Goal: Find specific page/section: Find specific page/section

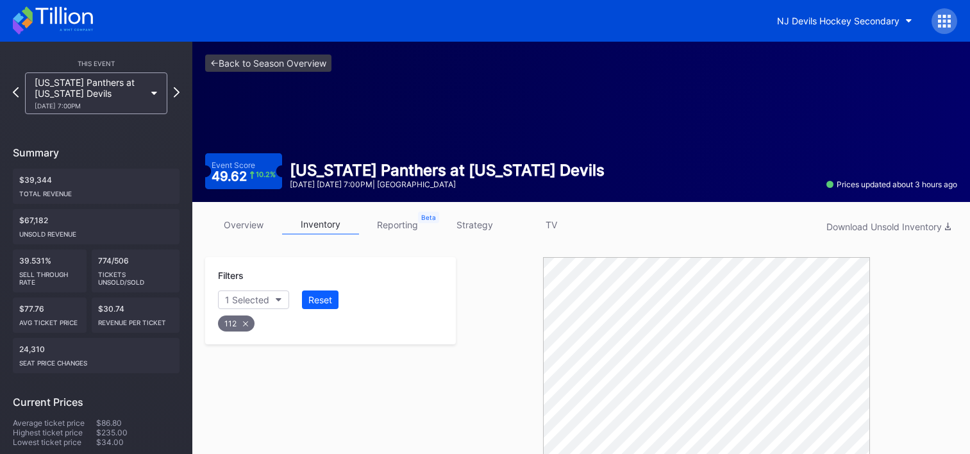
scroll to position [474, 0]
click at [85, 19] on icon at bounding box center [53, 20] width 80 height 28
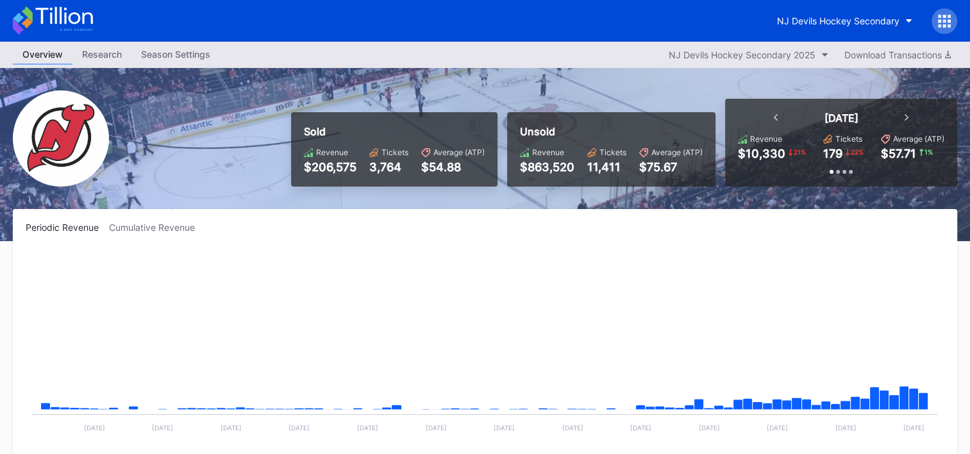
scroll to position [125, 0]
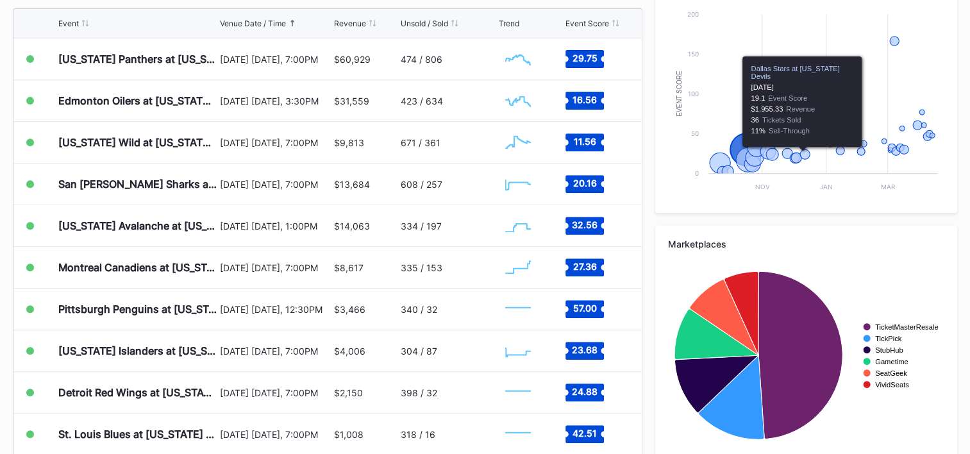
scroll to position [513, 0]
